Goal: Task Accomplishment & Management: Manage account settings

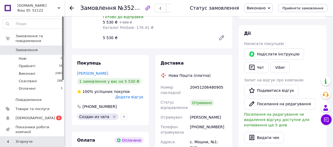
scroll to position [89, 0]
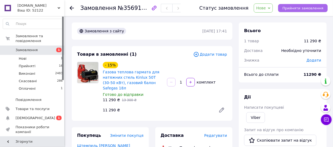
click at [294, 9] on span "Прийняти замовлення" at bounding box center [302, 8] width 41 height 4
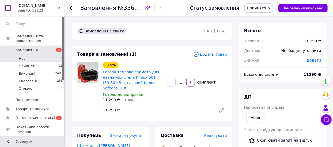
click at [28, 55] on li "Нові 1" at bounding box center [33, 58] width 66 height 7
